Goal: Book appointment/travel/reservation

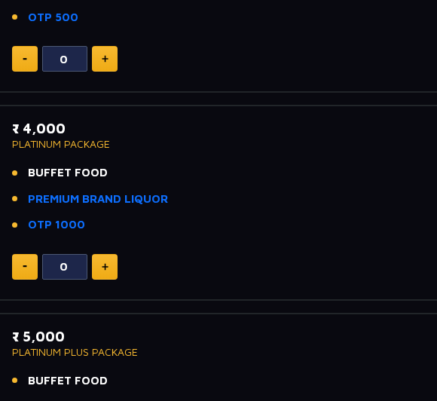
scroll to position [574, 0]
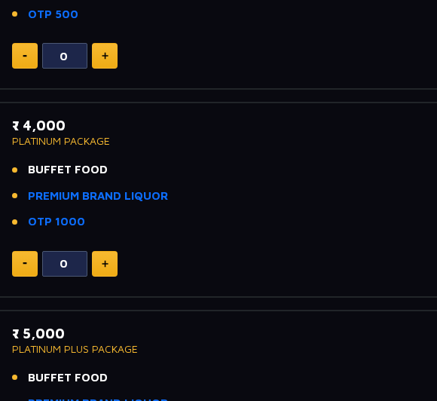
click at [136, 187] on link "PREMIUM BRAND LIQUOR" at bounding box center [98, 195] width 140 height 17
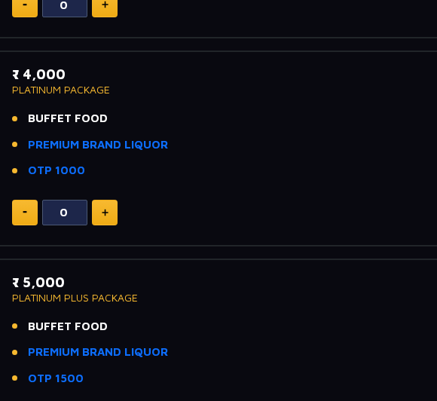
scroll to position [628, 0]
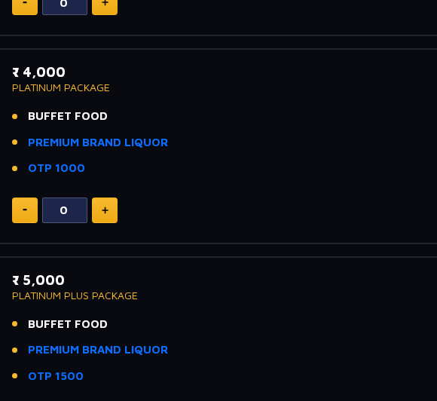
click at [139, 137] on link "PREMIUM BRAND LIQUOR" at bounding box center [98, 142] width 140 height 17
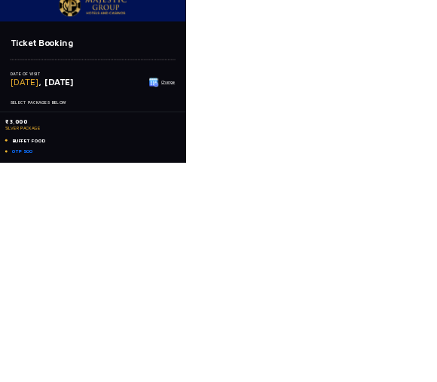
scroll to position [8, 0]
